Goal: Use online tool/utility: Utilize a website feature to perform a specific function

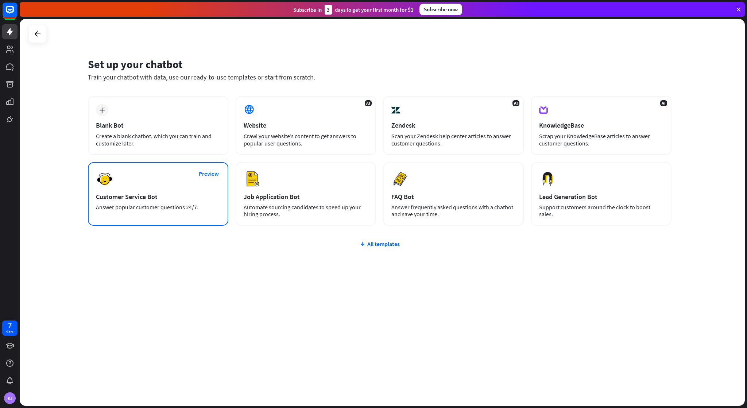
click at [212, 185] on div "Preview Customer Service Bot Answer popular customer questions 24/7." at bounding box center [158, 194] width 141 height 64
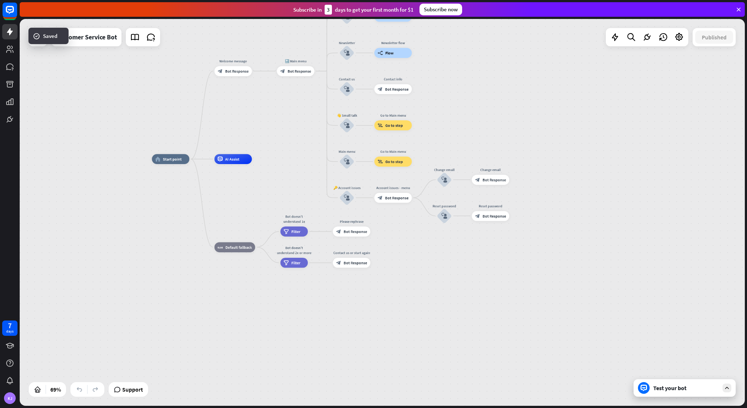
drag, startPoint x: 345, startPoint y: 201, endPoint x: 258, endPoint y: 149, distance: 100.5
click at [258, 159] on div "home_2 Start point Welcome message block_bot_response Bot Response 🔙 Main menu …" at bounding box center [400, 291] width 497 height 265
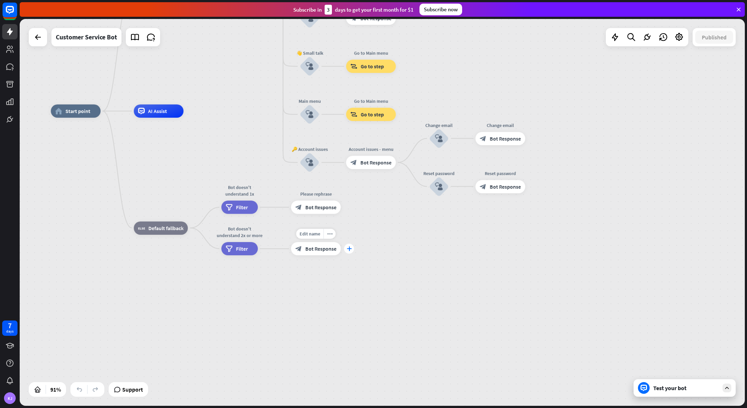
click at [350, 251] on div "plus" at bounding box center [349, 249] width 10 height 10
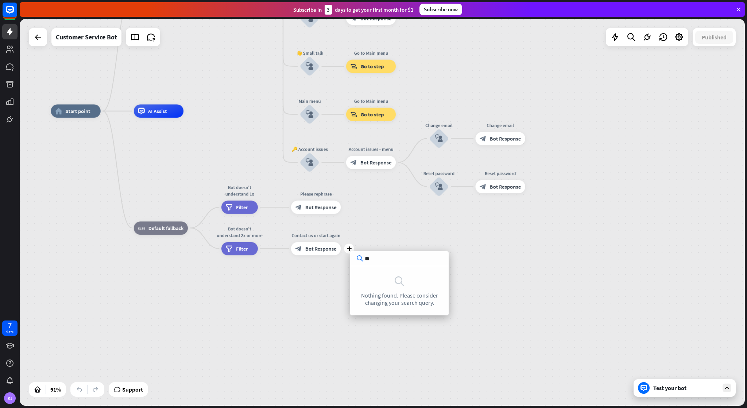
type input "*"
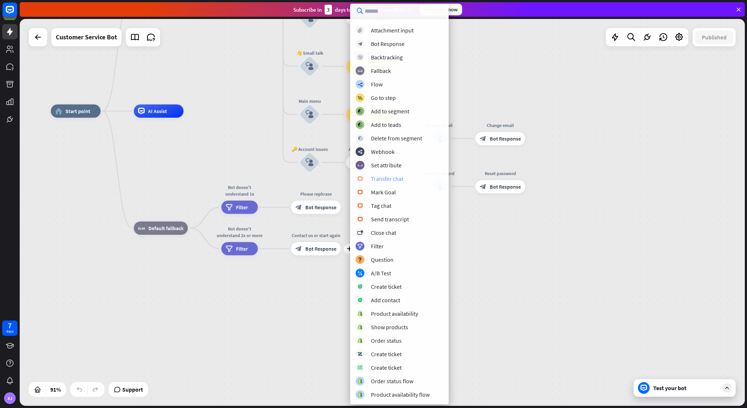
scroll to position [25, 0]
click at [385, 155] on div "Webhook" at bounding box center [383, 151] width 24 height 7
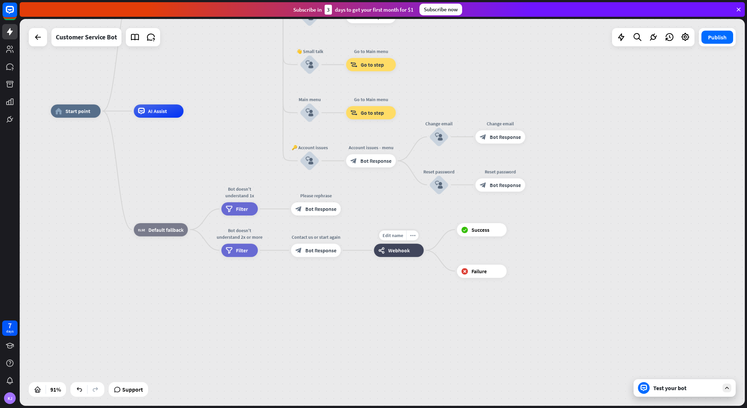
click at [411, 257] on div "Edit name more_horiz webhooks Webhook" at bounding box center [399, 250] width 50 height 13
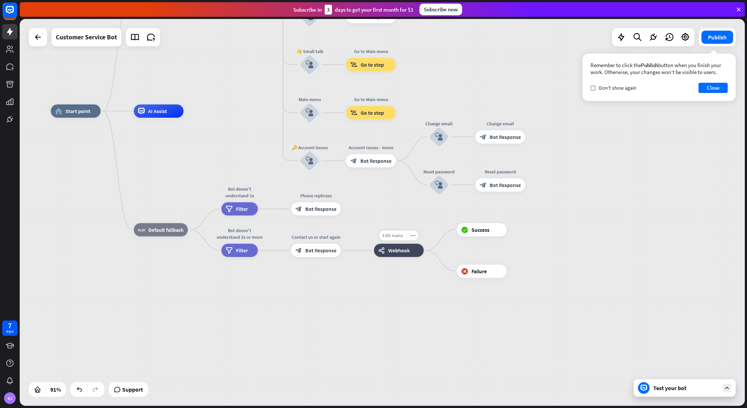
click at [397, 241] on div "Edit name" at bounding box center [392, 236] width 27 height 10
click at [393, 280] on div "home_2 Start point Welcome message block_bot_response Bot Response 🔙 Main menu …" at bounding box center [381, 287] width 660 height 352
click at [405, 251] on span "Webhook" at bounding box center [399, 250] width 22 height 7
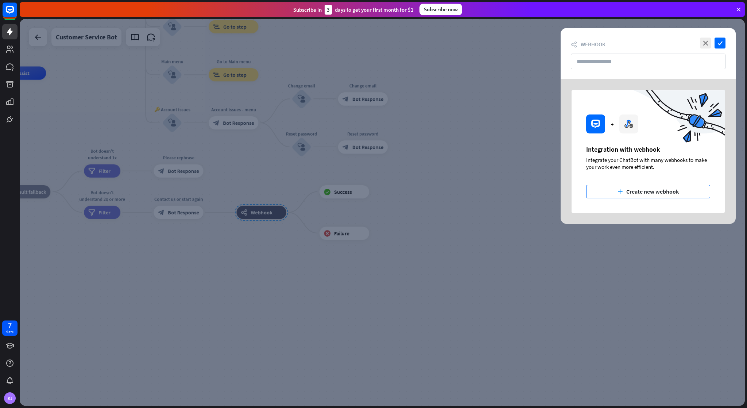
click at [613, 194] on button "plus Create new webhook" at bounding box center [649, 192] width 124 height 14
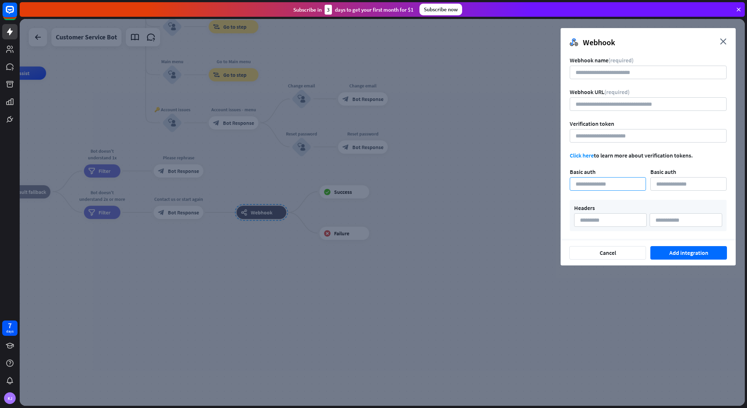
click at [598, 183] on input at bounding box center [608, 184] width 76 height 14
click at [588, 77] on input at bounding box center [648, 73] width 157 height 14
click at [587, 109] on input "url" at bounding box center [648, 104] width 157 height 14
click at [587, 134] on input at bounding box center [648, 136] width 157 height 14
click at [599, 189] on input at bounding box center [608, 184] width 76 height 14
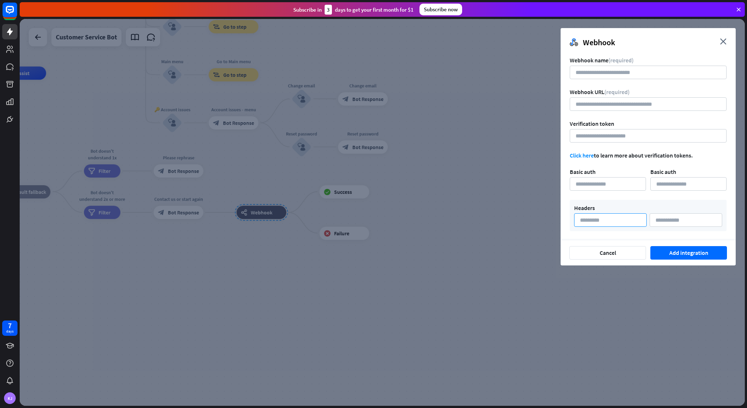
click at [603, 222] on input at bounding box center [610, 221] width 73 height 14
click at [622, 202] on div "Headers" at bounding box center [648, 215] width 157 height 31
click at [614, 222] on input at bounding box center [610, 221] width 73 height 14
click at [587, 157] on link "Click here" at bounding box center [582, 155] width 24 height 7
click at [723, 40] on icon "close" at bounding box center [723, 41] width 7 height 6
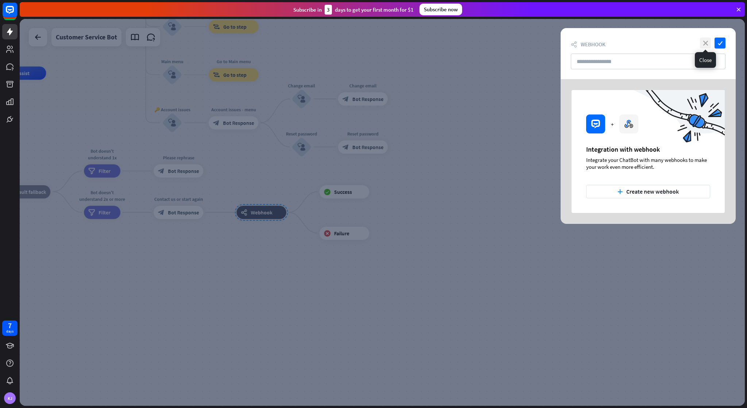
click at [703, 43] on icon "close" at bounding box center [705, 43] width 11 height 11
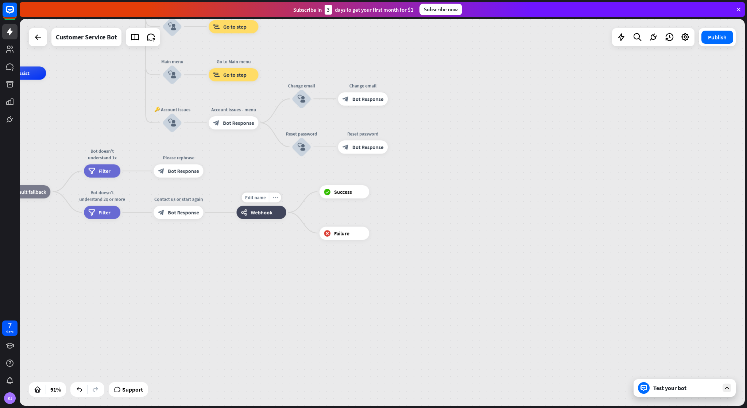
click at [274, 198] on icon "more_horiz" at bounding box center [275, 197] width 5 height 5
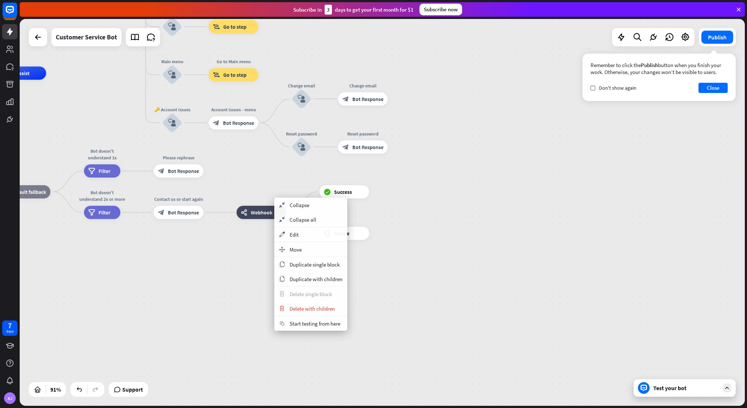
click at [298, 178] on div "home_2 Start point Welcome message block_bot_response Bot Response 🔙 Main menu …" at bounding box center [244, 249] width 660 height 352
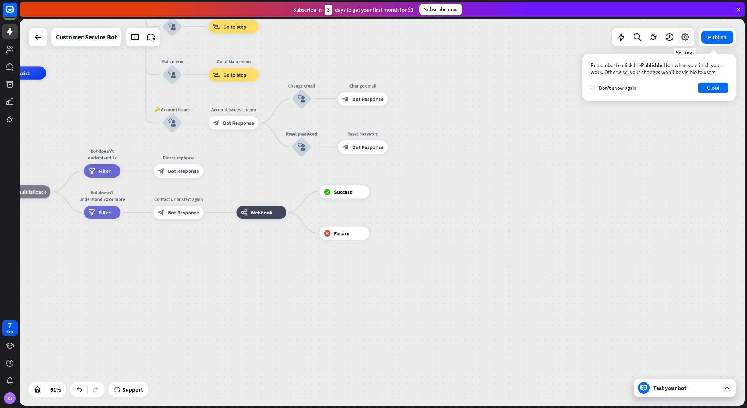
click at [690, 34] on icon at bounding box center [685, 36] width 9 height 9
click at [715, 86] on button "Close" at bounding box center [713, 88] width 29 height 10
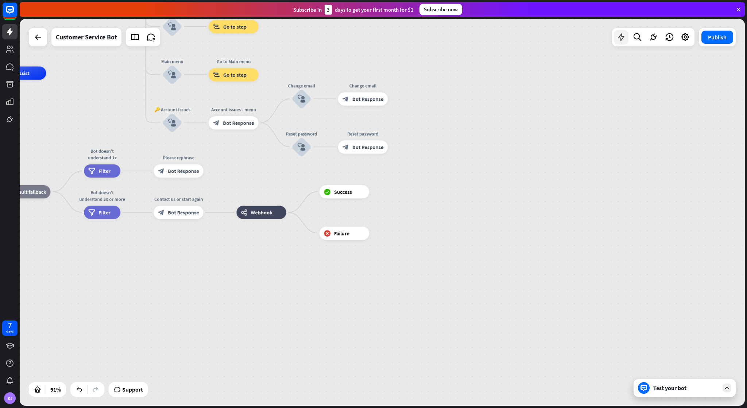
click at [619, 37] on icon at bounding box center [621, 36] width 9 height 9
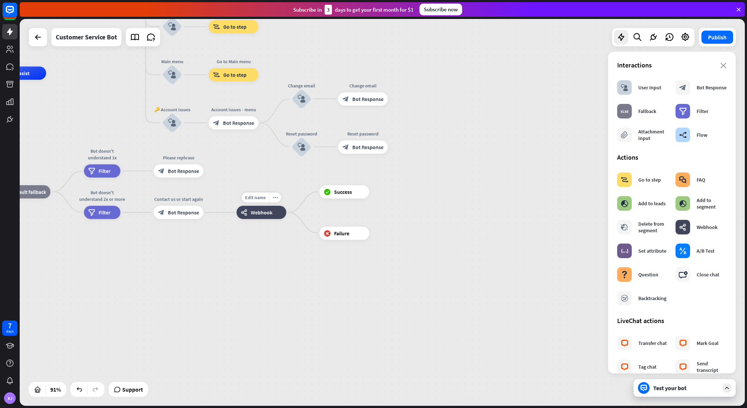
click at [264, 216] on div "webhooks Webhook" at bounding box center [262, 212] width 50 height 13
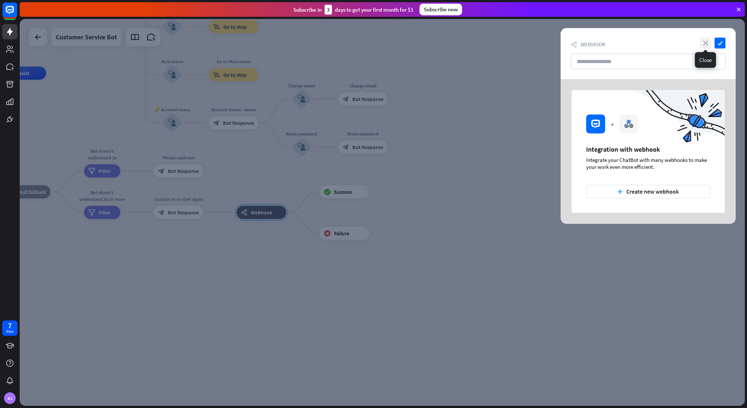
click at [706, 44] on icon "close" at bounding box center [705, 43] width 11 height 11
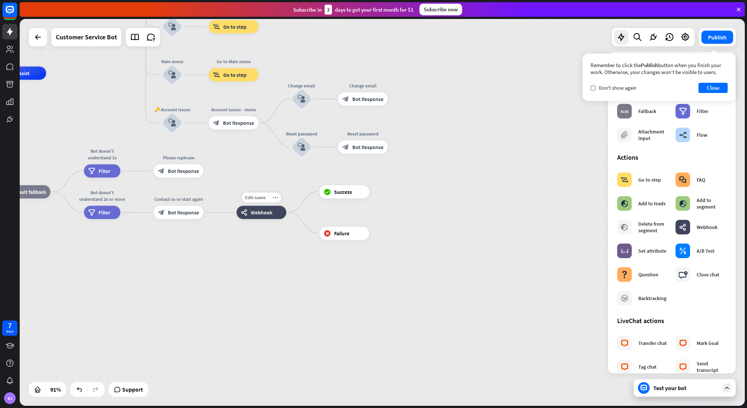
click at [272, 214] on span "Webhook" at bounding box center [262, 212] width 22 height 7
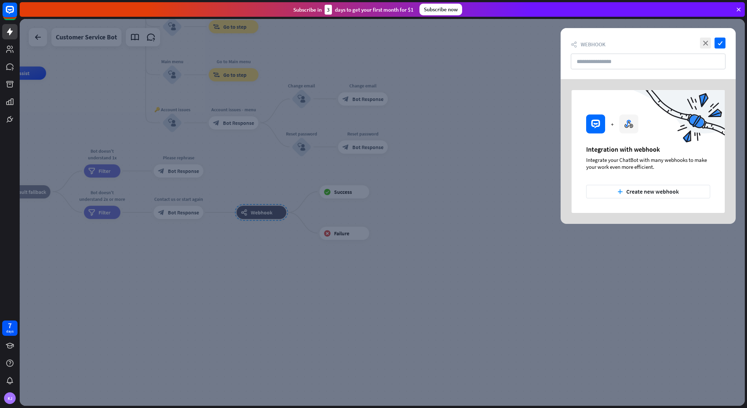
click at [705, 49] on div "close check webhooks Webhook" at bounding box center [648, 53] width 175 height 51
click at [705, 45] on icon "close" at bounding box center [705, 43] width 11 height 11
